Goal: Information Seeking & Learning: Learn about a topic

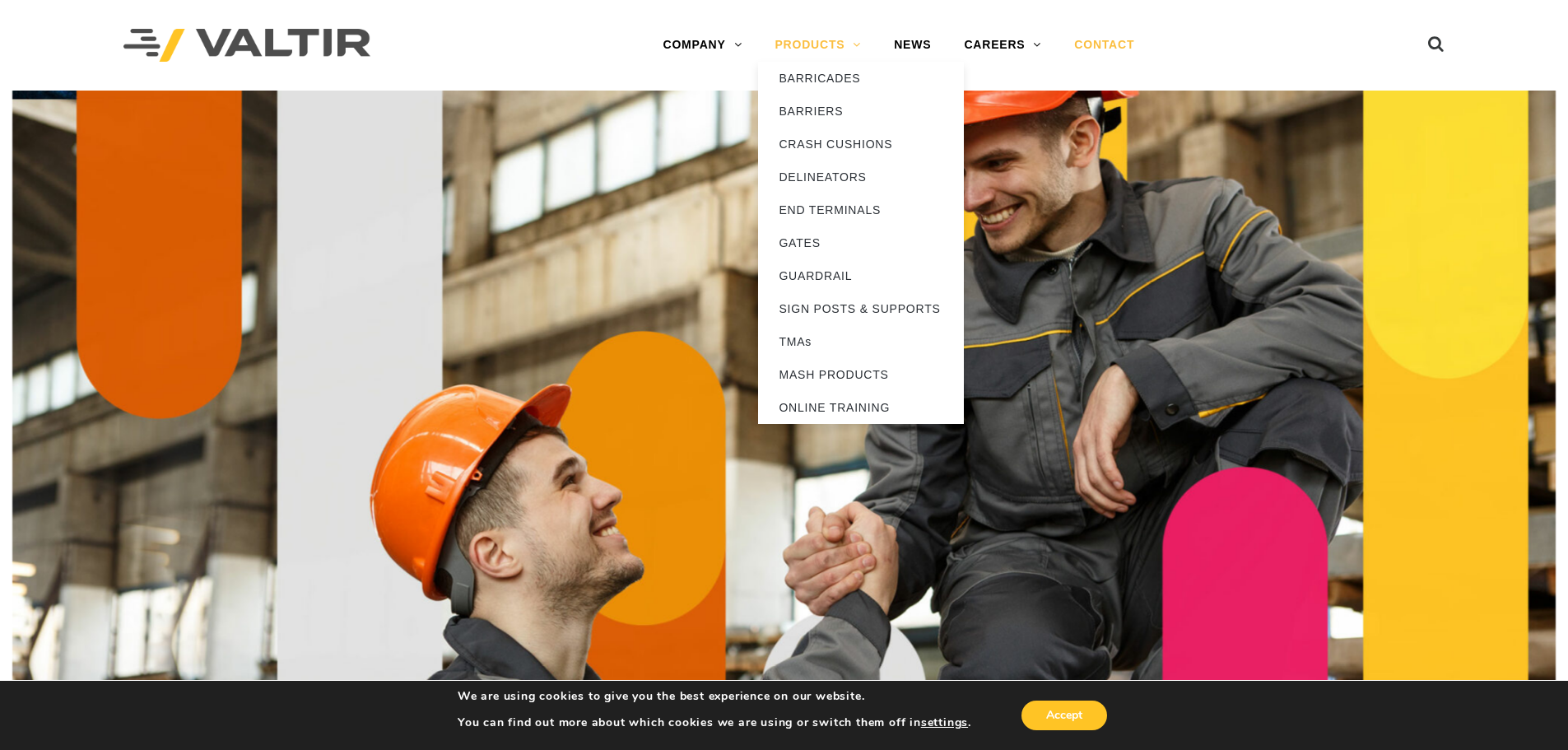
click at [806, 42] on link "PRODUCTS" at bounding box center [818, 45] width 119 height 33
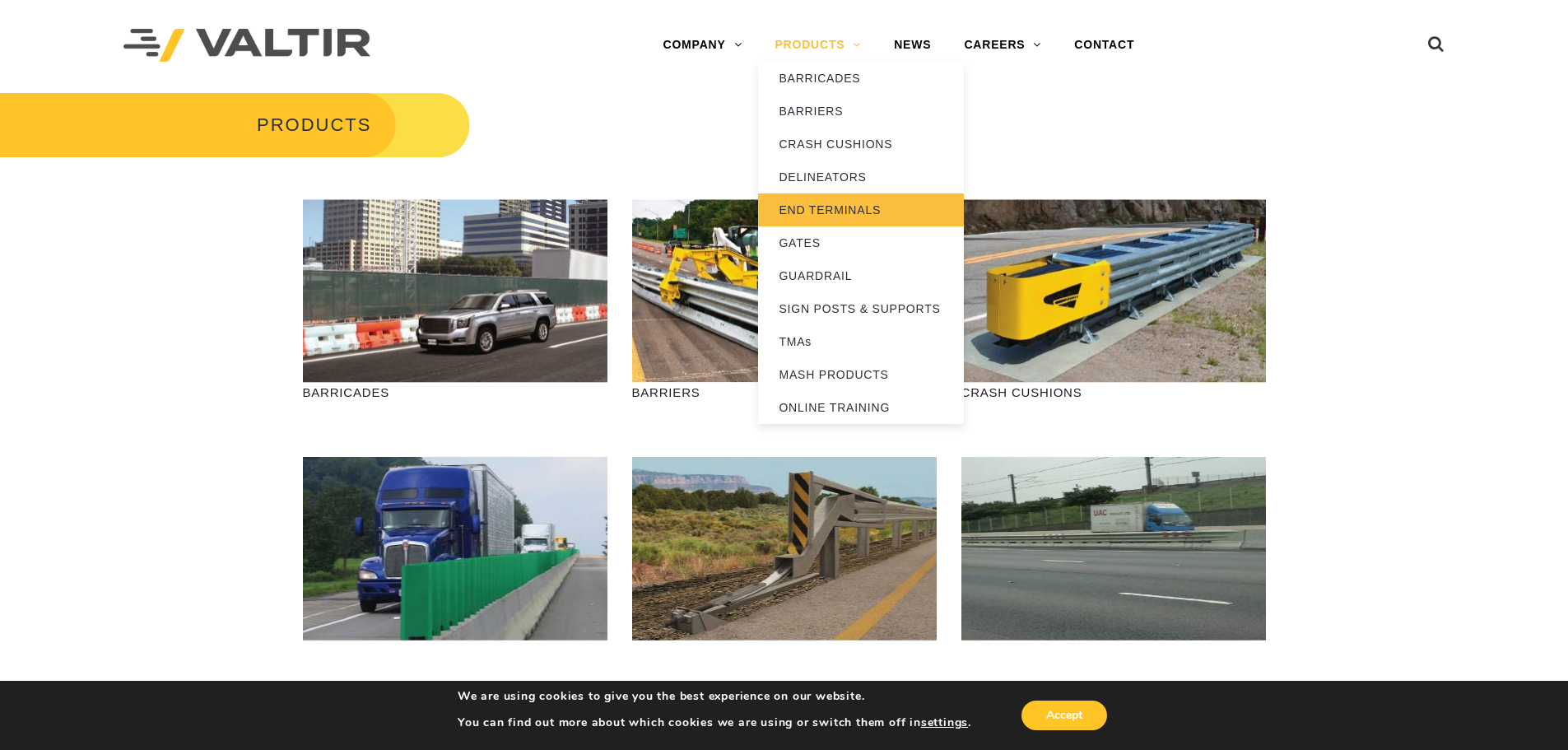
click at [831, 200] on link "END TERMINALS" at bounding box center [861, 210] width 206 height 33
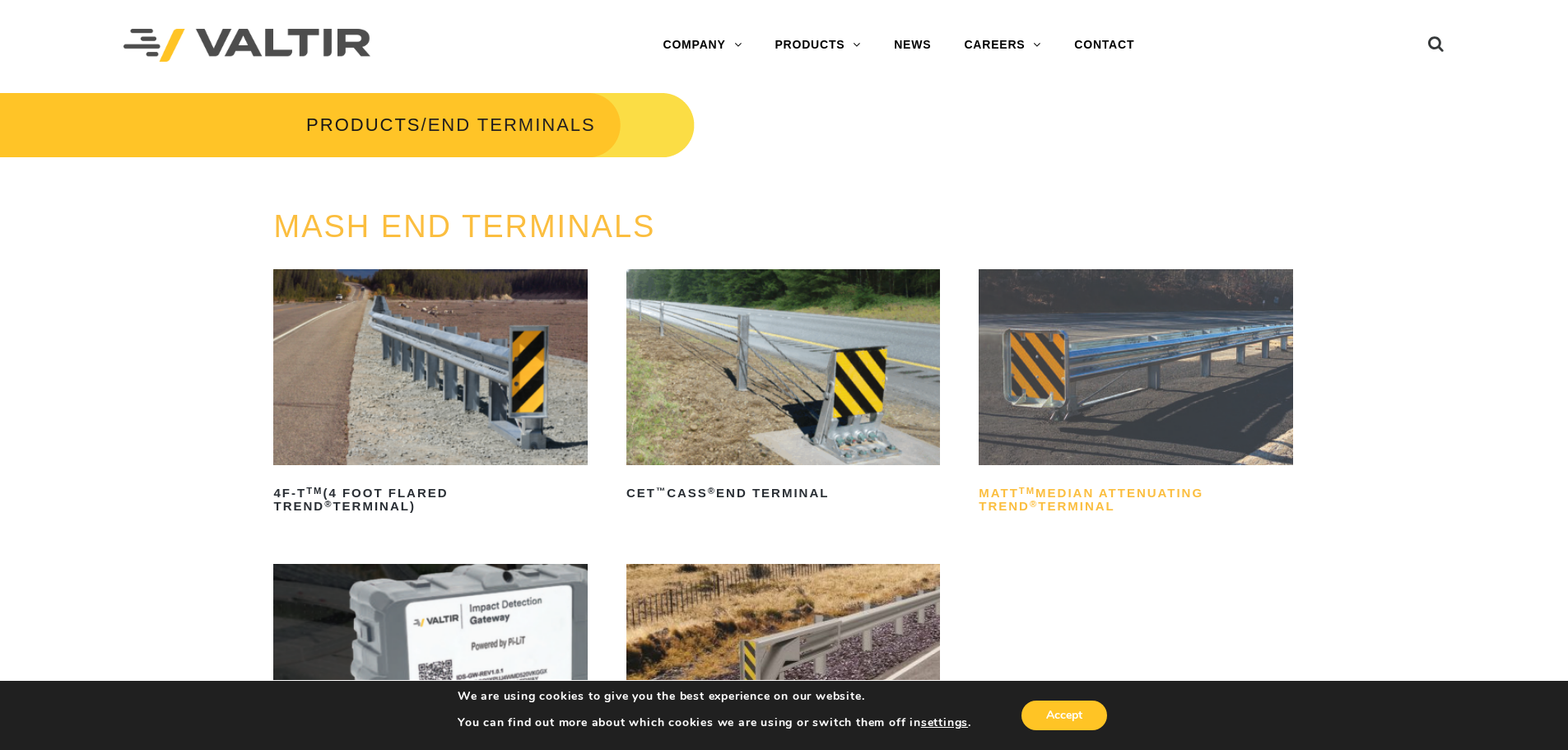
click at [1064, 494] on h2 "MATT TM Median Attenuating TREND ® Terminal" at bounding box center [1136, 500] width 314 height 39
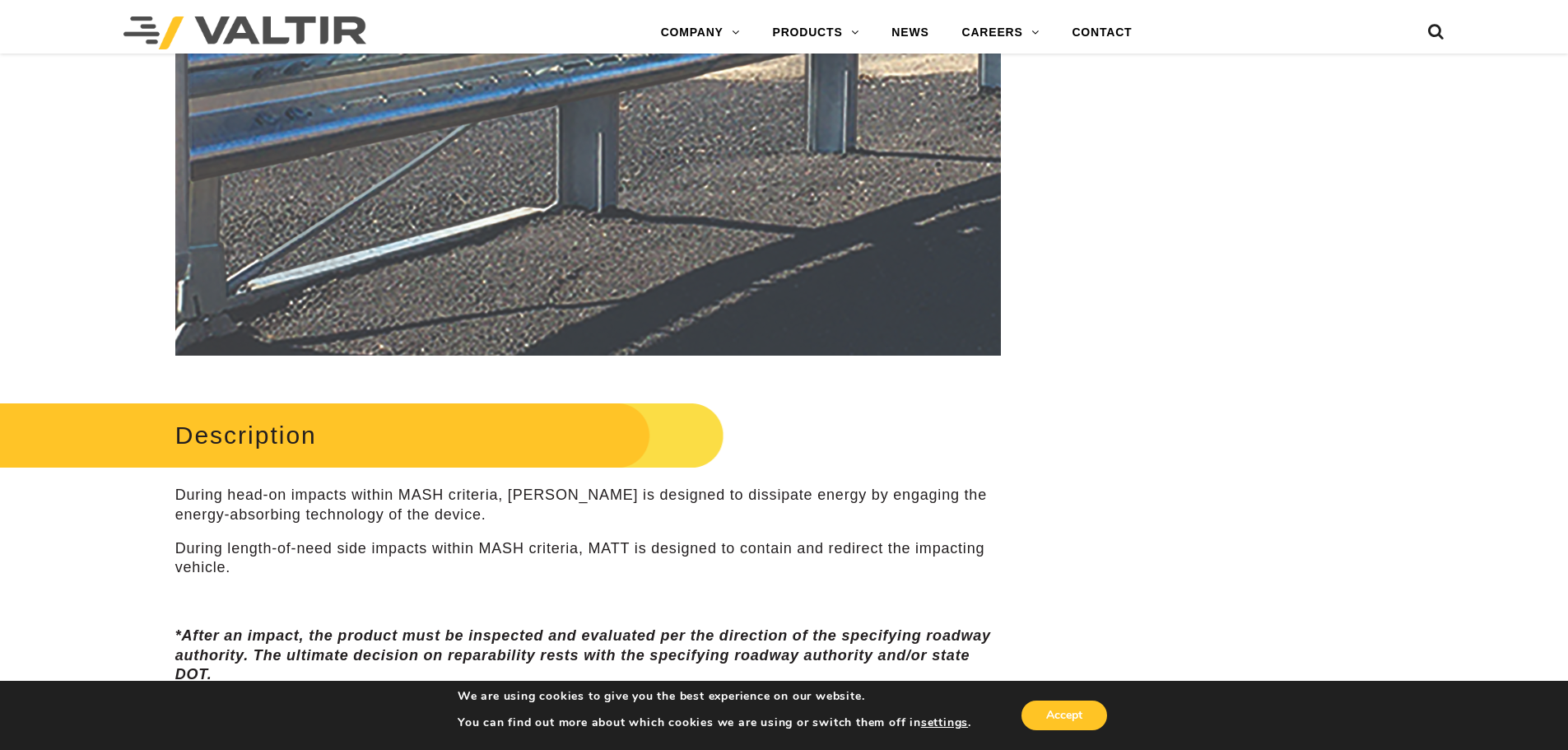
scroll to position [577, 0]
